Goal: Task Accomplishment & Management: Complete application form

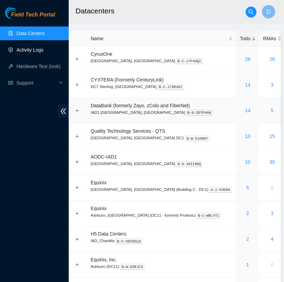
scroll to position [41, 0]
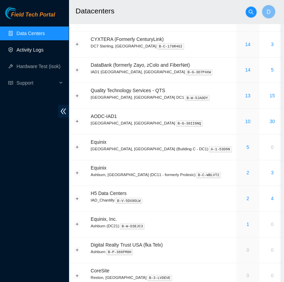
click at [27, 48] on link "Activity Logs" at bounding box center [29, 49] width 27 height 5
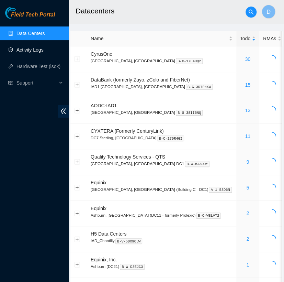
click at [39, 52] on link "Activity Logs" at bounding box center [29, 49] width 27 height 5
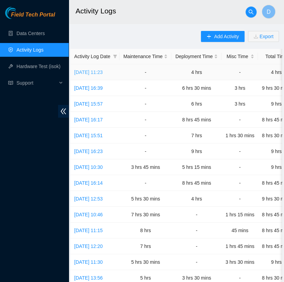
click at [99, 69] on link "[DATE] 11:23" at bounding box center [88, 71] width 29 height 5
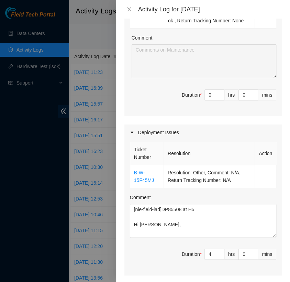
scroll to position [730, 0]
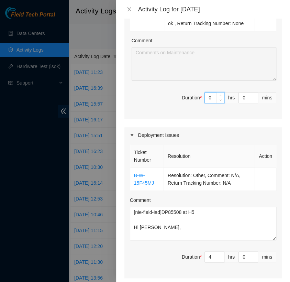
click at [206, 103] on input "0" at bounding box center [214, 97] width 19 height 10
type input "5"
type input "9"
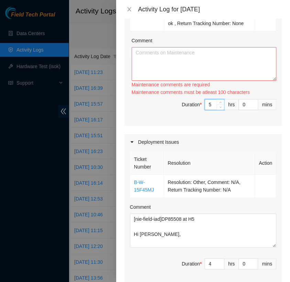
type input "5"
click at [166, 81] on textarea "Comment" at bounding box center [204, 64] width 145 height 34
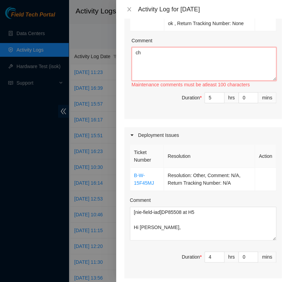
type textarea "c"
paste textarea "- unboxed new hardware and verified tracking numbers - boxed up old hardware an…"
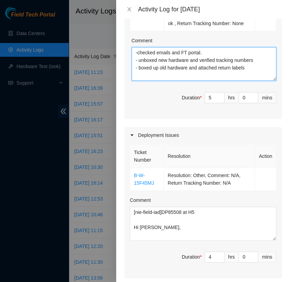
click at [136, 79] on textarea "-checked emails and FT portal. - unboxed new hardware and verified tracking num…" at bounding box center [204, 64] width 145 height 34
click at [255, 81] on textarea "- checked emails and FT portal. - unboxed new hardware and verified tracking nu…" at bounding box center [204, 64] width 145 height 34
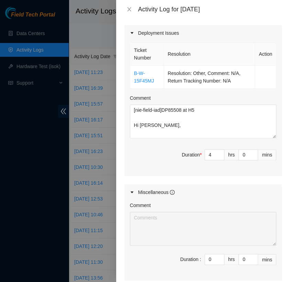
scroll to position [833, 0]
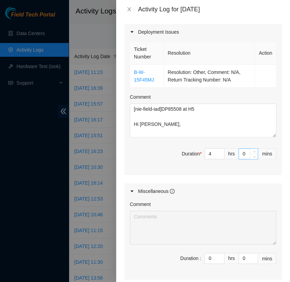
type textarea "- checked emails and FT portal. - unboxed new hardware and verified tracking nu…"
click at [239, 159] on input "0" at bounding box center [248, 153] width 19 height 10
type input "30"
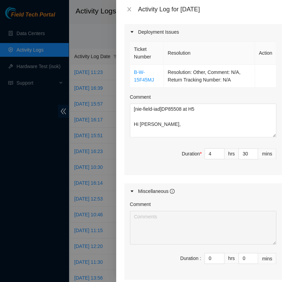
click at [142, 137] on textarea "[nie-field-iad]DP85508 at H5 Hi Milosz, - printed/ attached all uplink labels -…" at bounding box center [203, 120] width 146 height 34
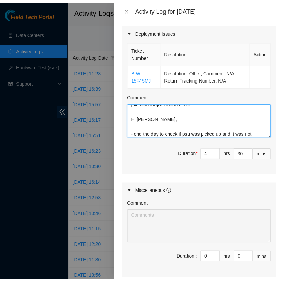
scroll to position [935, 0]
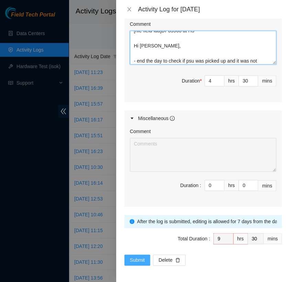
type textarea "[nie-field-iad]DP85508 at H5 Hi Milosz, - end the day to check if psu was picke…"
click at [141, 257] on span "Submit" at bounding box center [137, 260] width 15 height 8
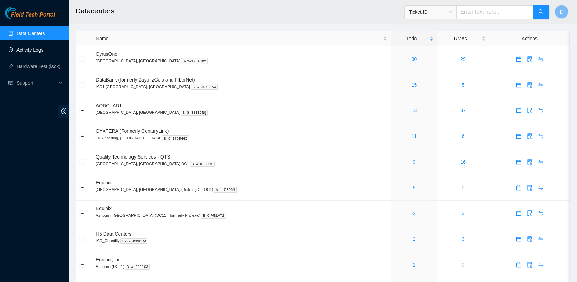
click at [44, 51] on link "Activity Logs" at bounding box center [29, 49] width 27 height 5
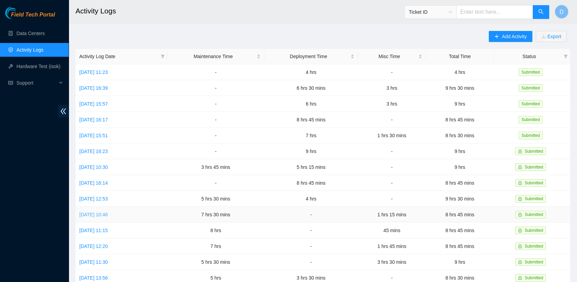
click at [108, 212] on link "Mon, 22 Sep 2025 10:46" at bounding box center [93, 214] width 29 height 5
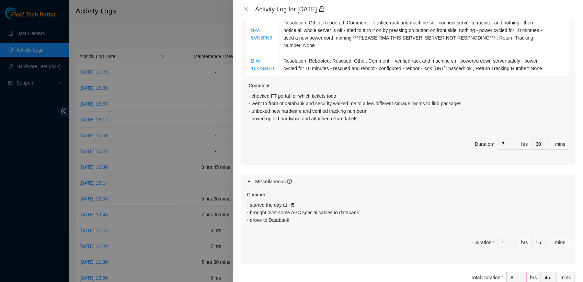
scroll to position [332, 0]
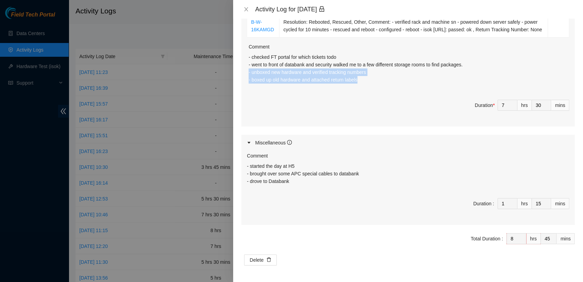
drag, startPoint x: 249, startPoint y: 73, endPoint x: 360, endPoint y: 79, distance: 111.4
click at [360, 79] on p "- checked FT portal for which tickets todo - went to front of databank and secu…" at bounding box center [409, 68] width 321 height 30
copy p "- unboxed new hardware and verified tracking numbers - boxed up old hardware an…"
